Goal: Find specific page/section: Find specific page/section

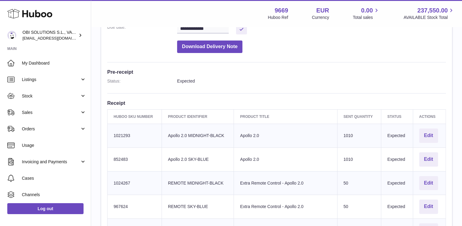
scroll to position [121, 0]
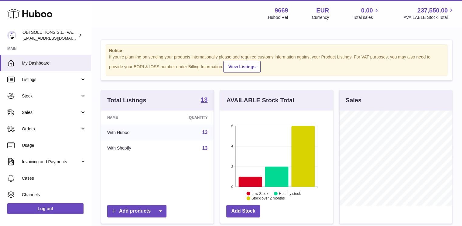
scroll to position [95, 113]
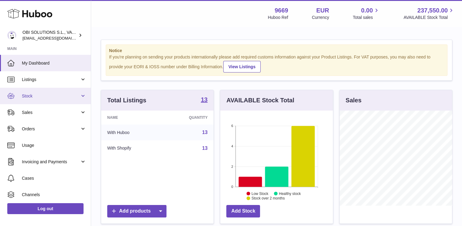
click at [59, 102] on link "Stock" at bounding box center [45, 96] width 91 height 16
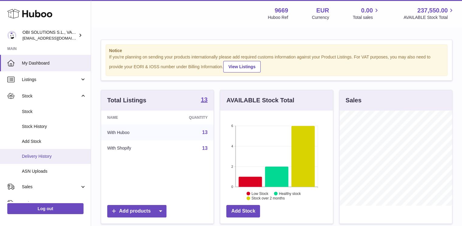
click at [56, 156] on span "Delivery History" at bounding box center [54, 156] width 64 height 6
